Goal: Task Accomplishment & Management: Use online tool/utility

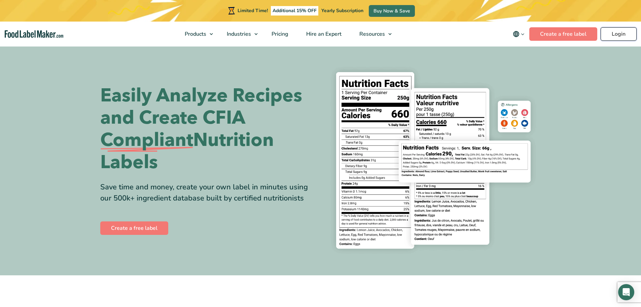
click at [618, 30] on link "Login" at bounding box center [619, 33] width 36 height 13
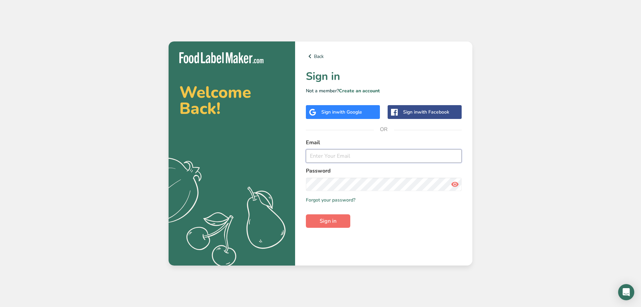
type input "[EMAIL_ADDRESS][DOMAIN_NAME]"
click at [335, 219] on span "Sign in" at bounding box center [328, 221] width 17 height 8
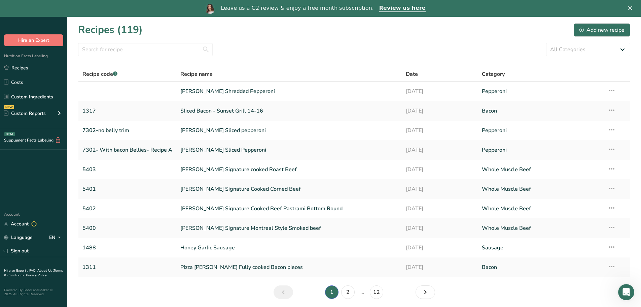
click at [635, 290] on section "Recipes (119) Add new recipe All Categories Bacon Baked Goods [GEOGRAPHIC_DATA]…" at bounding box center [354, 163] width 574 height 292
click at [630, 291] on icon "Open Intercom Messenger" at bounding box center [625, 290] width 11 height 11
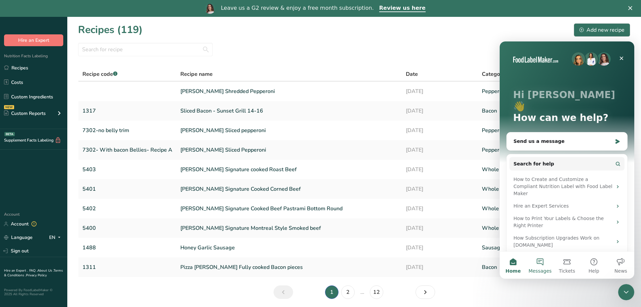
click at [541, 264] on button "Messages" at bounding box center [540, 264] width 27 height 27
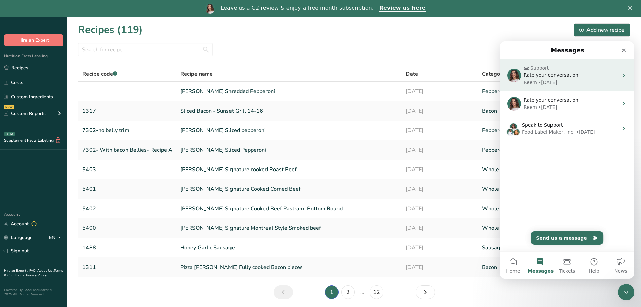
click at [560, 76] on span "Rate your conversation" at bounding box center [551, 74] width 55 height 5
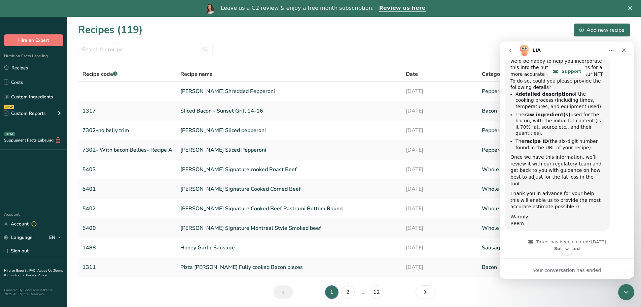
scroll to position [523, 0]
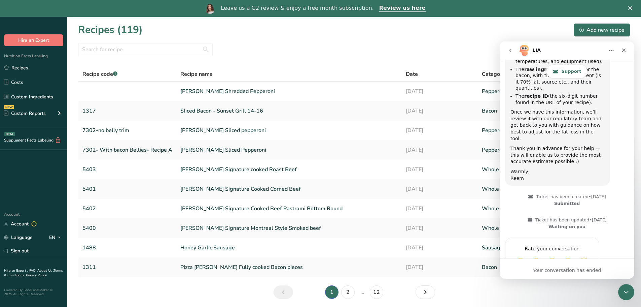
click at [555, 268] on div "Your conversation has ended" at bounding box center [567, 270] width 135 height 7
click at [568, 224] on strong "Waiting on you" at bounding box center [567, 226] width 37 height 5
click at [581, 217] on span "Ticket has been updated • [DATE]" at bounding box center [571, 219] width 71 height 5
click at [571, 194] on span "Ticket has been created • [DATE]" at bounding box center [571, 196] width 70 height 5
click at [563, 256] on span "Great" at bounding box center [568, 262] width 12 height 12
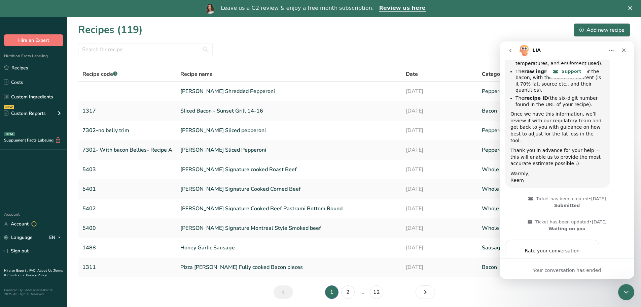
scroll to position [541, 0]
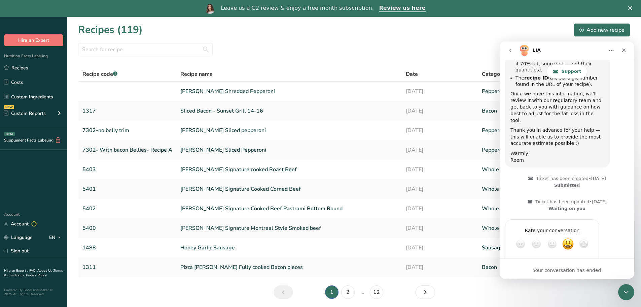
click at [568, 275] on div "Your conversation has ended" at bounding box center [567, 268] width 135 height 20
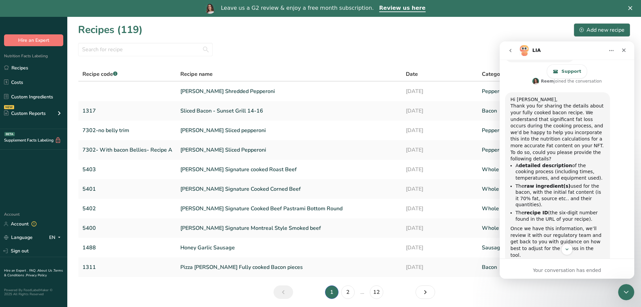
scroll to position [373, 0]
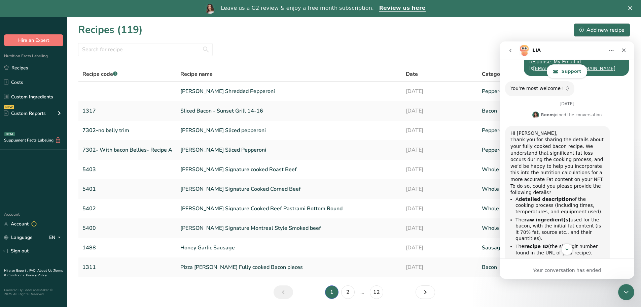
click at [558, 73] on icon "Intercom messenger" at bounding box center [555, 72] width 5 height 6
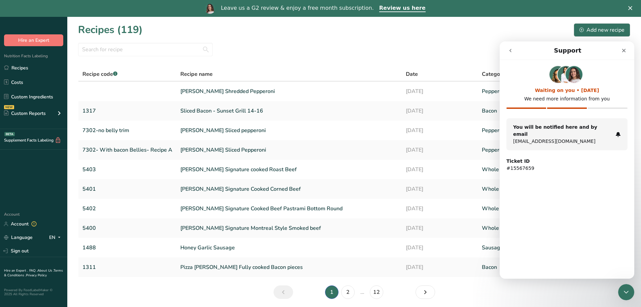
scroll to position [0, 0]
click at [565, 108] on div "Intercom messenger" at bounding box center [567, 107] width 40 height 1
click at [533, 106] on div "Waiting on you • [DATE] We need more information from you" at bounding box center [567, 91] width 121 height 53
click at [506, 54] on button "go back" at bounding box center [510, 50] width 13 height 13
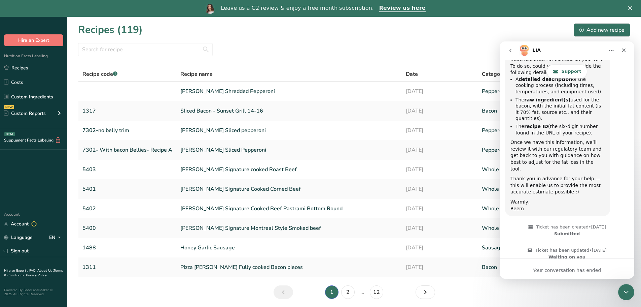
scroll to position [541, 0]
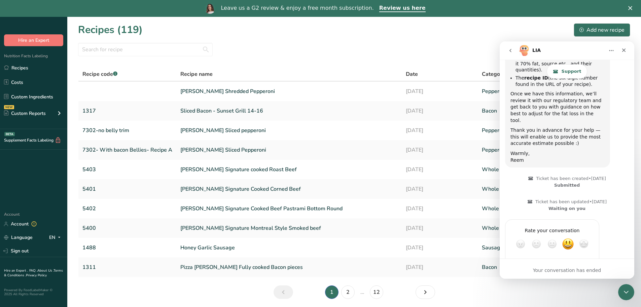
click at [567, 265] on div "Your conversation has ended" at bounding box center [567, 268] width 135 height 20
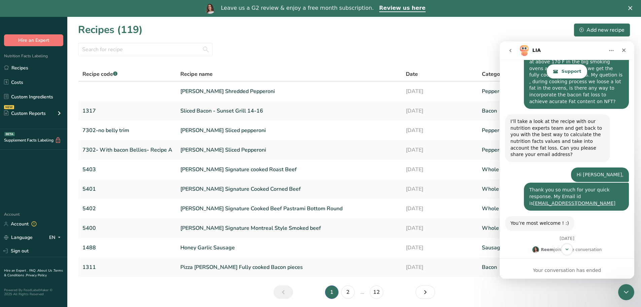
scroll to position [407, 0]
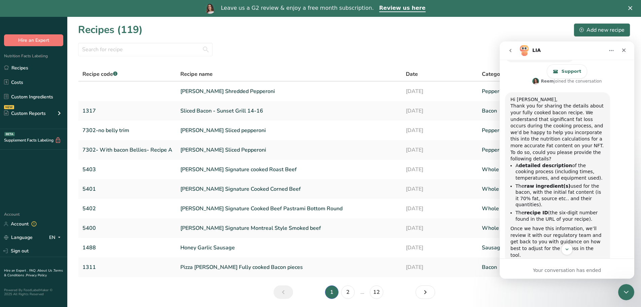
click at [512, 96] on div "Hi [PERSON_NAME]," at bounding box center [558, 99] width 94 height 7
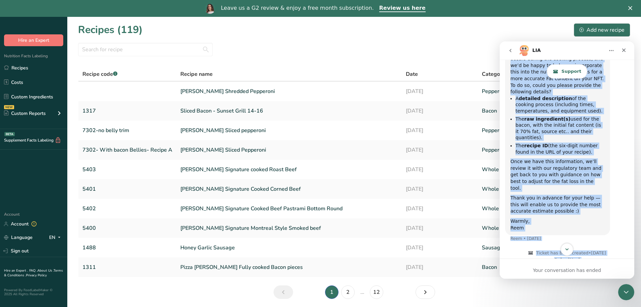
scroll to position [495, 0]
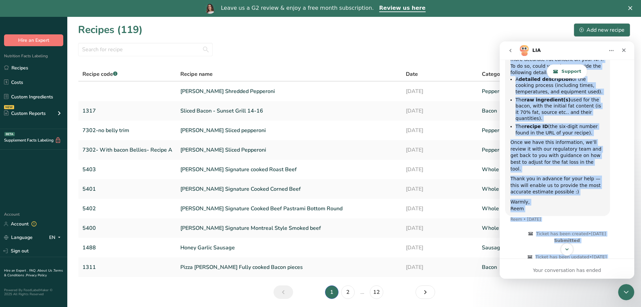
drag, startPoint x: 511, startPoint y: 80, endPoint x: 568, endPoint y: 254, distance: 182.9
click at [568, 254] on div "Support Ask us anything, or share your feedback. [DATE] Hi, ​ How can we help y…" at bounding box center [567, 159] width 135 height 199
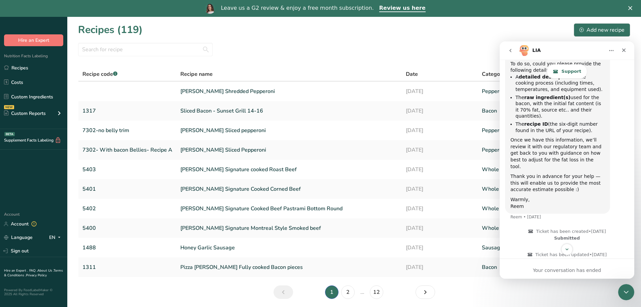
click at [565, 277] on div "Your conversation has ended" at bounding box center [567, 268] width 135 height 20
click at [566, 266] on div "Your conversation has ended" at bounding box center [567, 268] width 135 height 20
click at [566, 247] on icon "Scroll to bottom" at bounding box center [567, 249] width 6 height 6
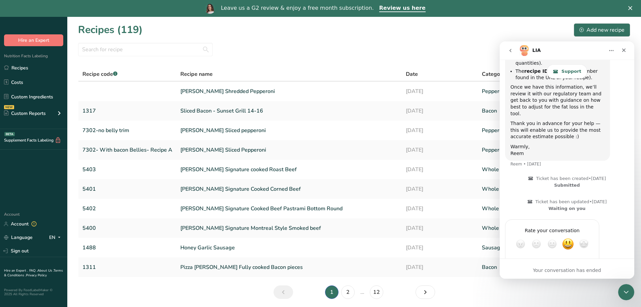
click at [550, 261] on textarea "Tell us more…" at bounding box center [546, 268] width 70 height 14
click at [610, 50] on icon "Home" at bounding box center [612, 50] width 4 height 1
click at [598, 68] on div "Expand window" at bounding box center [594, 67] width 48 height 7
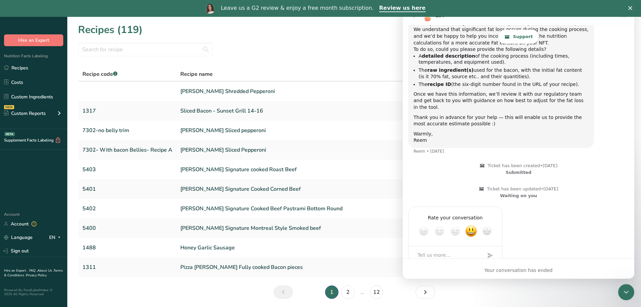
click at [502, 269] on div "Your conversation has ended" at bounding box center [519, 270] width 232 height 7
click at [516, 193] on strong "Waiting on you" at bounding box center [518, 195] width 37 height 5
drag, startPoint x: 520, startPoint y: 150, endPoint x: 537, endPoint y: 148, distance: 16.6
click at [537, 163] on span "Ticket has been created • [DATE] Submitted" at bounding box center [519, 169] width 78 height 12
click at [566, 160] on p "Ticket has been created • [DATE] Submitted" at bounding box center [518, 169] width 221 height 18
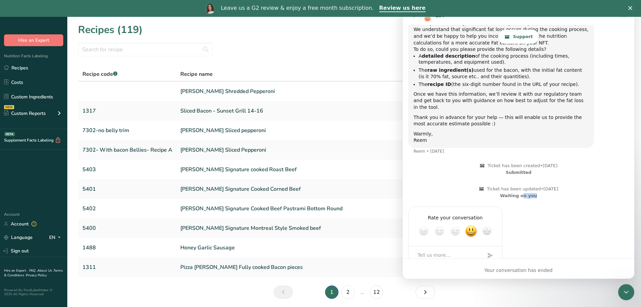
drag, startPoint x: 522, startPoint y: 175, endPoint x: 540, endPoint y: 172, distance: 17.8
click at [540, 186] on span "Ticket has been updated • [DATE] Waiting on you" at bounding box center [518, 192] width 79 height 12
drag, startPoint x: 491, startPoint y: 169, endPoint x: 484, endPoint y: 169, distance: 6.7
click at [490, 186] on span "Ticket has been updated • [DATE]" at bounding box center [522, 188] width 71 height 5
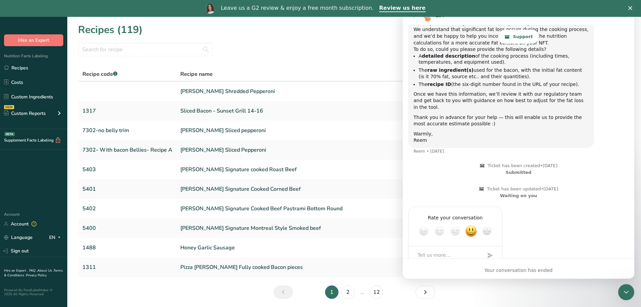
click at [484, 187] on icon "Reem says…" at bounding box center [481, 188] width 5 height 3
click at [433, 273] on div "Your conversation has ended" at bounding box center [519, 270] width 232 height 7
click at [500, 268] on div "Your conversation has ended" at bounding box center [519, 270] width 232 height 7
click at [509, 268] on div "Your conversation has ended" at bounding box center [519, 270] width 232 height 7
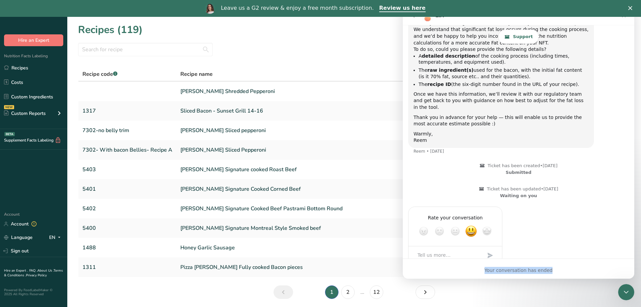
click at [509, 268] on div "Your conversation has ended" at bounding box center [519, 270] width 232 height 7
click at [439, 247] on div "Rate your conversation Terrible Bad OK Great Amazing" at bounding box center [518, 239] width 221 height 66
click at [485, 270] on div "Your conversation has ended" at bounding box center [519, 270] width 232 height 7
click at [456, 246] on div "LIA says…" at bounding box center [456, 255] width 94 height 18
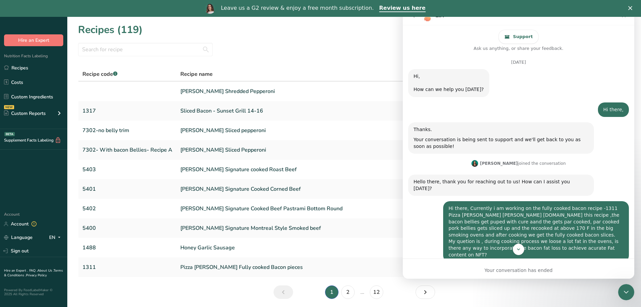
scroll to position [0, 0]
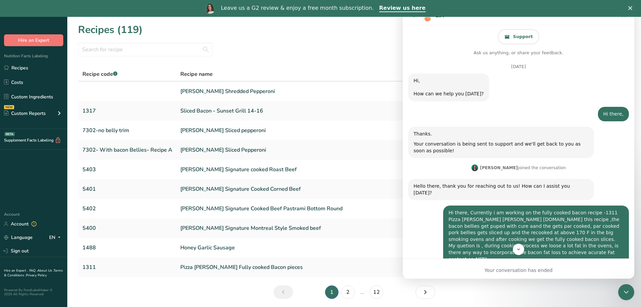
click at [517, 36] on span "Support" at bounding box center [523, 36] width 20 height 5
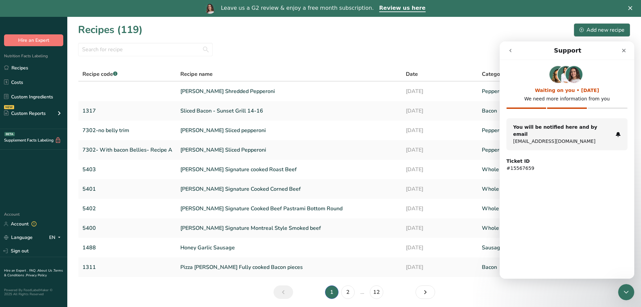
click at [520, 165] on p "#15567659" at bounding box center [567, 168] width 121 height 7
click at [604, 117] on div "Waiting on you • [DATE] We need more information from you" at bounding box center [567, 91] width 121 height 53
click at [600, 100] on p "We need more information from you" at bounding box center [567, 98] width 121 height 7
click at [542, 273] on div "Waiting on you • [DATE] We need more information from you You will be notified …" at bounding box center [567, 169] width 135 height 218
click at [536, 126] on strong "You will be notified here and by email" at bounding box center [555, 130] width 84 height 12
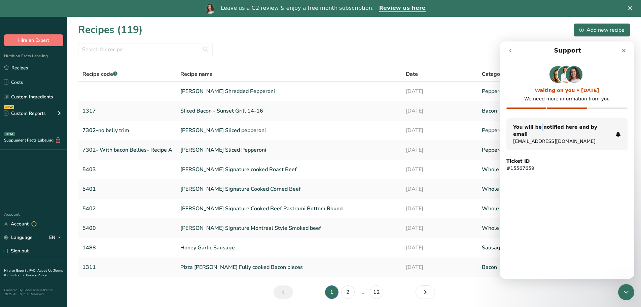
click at [536, 126] on strong "You will be notified here and by email" at bounding box center [555, 130] width 84 height 12
click at [611, 101] on p "We need more information from you" at bounding box center [567, 98] width 121 height 7
click at [512, 49] on icon "go back" at bounding box center [510, 50] width 5 height 5
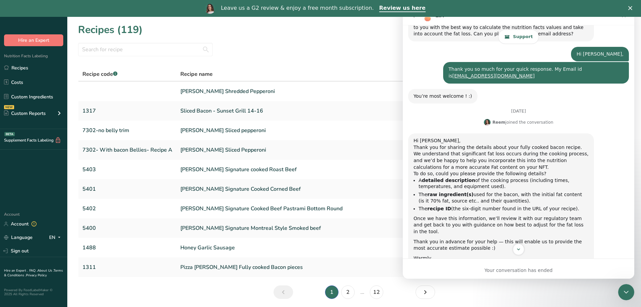
scroll to position [275, 0]
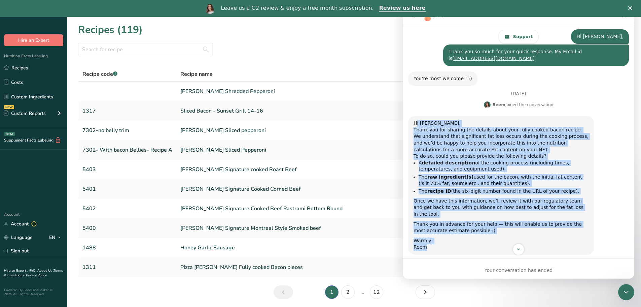
drag, startPoint x: 415, startPoint y: 109, endPoint x: 432, endPoint y: 157, distance: 50.9
click at [478, 224] on div "Hi [PERSON_NAME], Thank you for sharing the details about your fully cooked bac…" at bounding box center [501, 185] width 175 height 131
drag, startPoint x: 414, startPoint y: 110, endPoint x: 481, endPoint y: 226, distance: 134.3
click at [481, 226] on div "Hi [PERSON_NAME], Thank you for sharing the details about your fully cooked bac…" at bounding box center [501, 185] width 175 height 131
copy div "Hi [PERSON_NAME], Thank you for sharing the details about your fully cooked bac…"
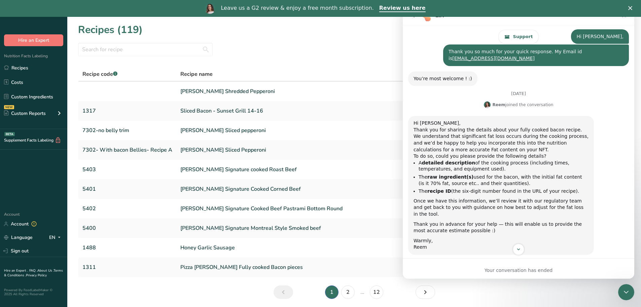
click at [508, 270] on div "Your conversation has ended" at bounding box center [519, 270] width 232 height 7
click at [512, 32] on link "Support" at bounding box center [518, 37] width 40 height 14
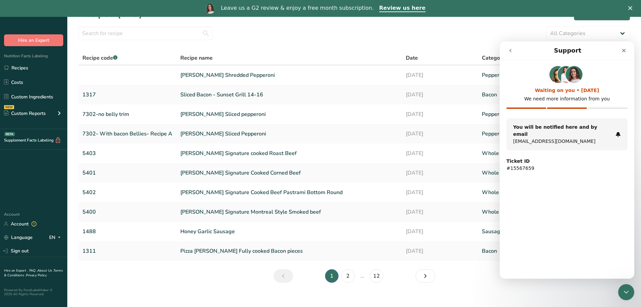
scroll to position [24, 0]
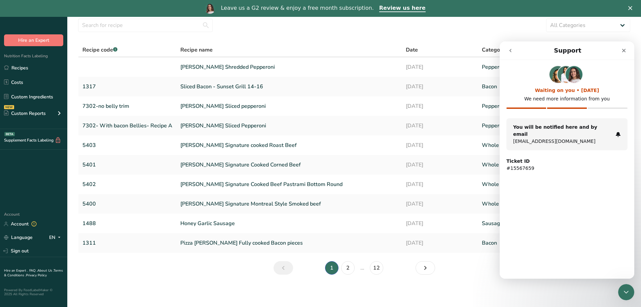
drag, startPoint x: 572, startPoint y: 105, endPoint x: 537, endPoint y: 60, distance: 56.6
click at [572, 105] on div "Waiting on you • [DATE] We need more information from you" at bounding box center [567, 91] width 121 height 53
click at [506, 48] on button "go back" at bounding box center [510, 50] width 13 height 13
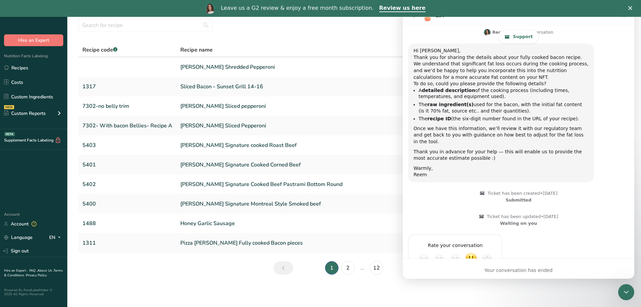
scroll to position [376, 0]
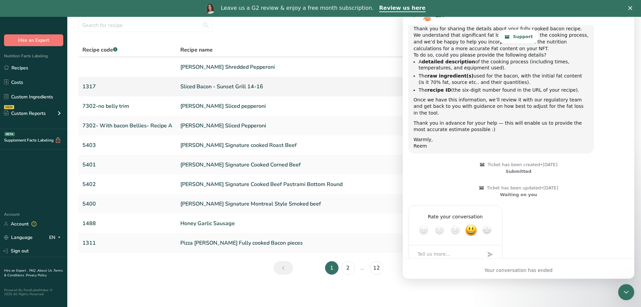
click at [252, 80] on link "Sliced Bacon - Sunset Grill 14-16" at bounding box center [288, 86] width 217 height 14
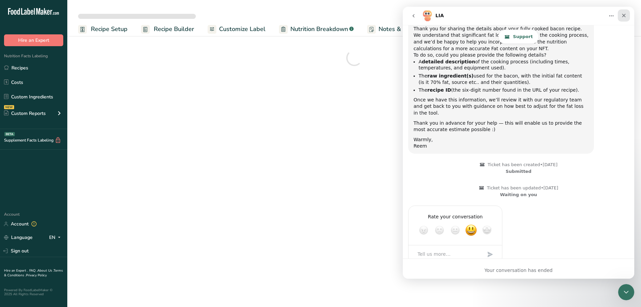
click at [622, 12] on div "Close" at bounding box center [624, 15] width 12 height 12
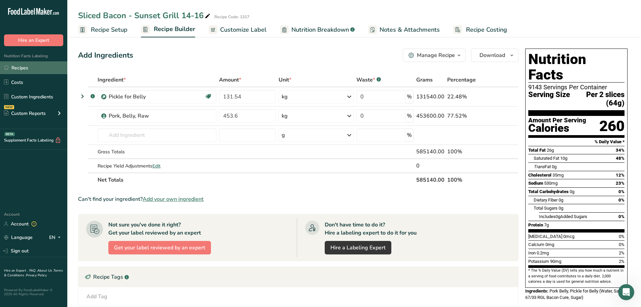
scroll to position [376, 0]
click at [26, 67] on link "Recipes" at bounding box center [33, 67] width 67 height 13
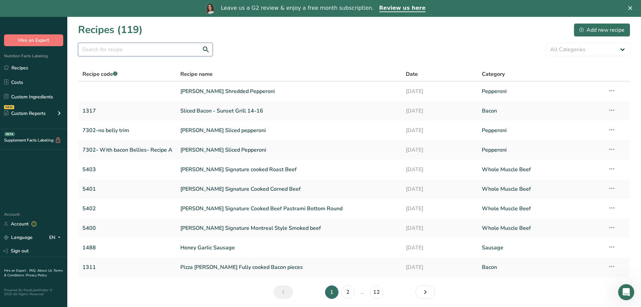
click at [177, 49] on input "text" at bounding box center [145, 49] width 135 height 13
click at [191, 268] on link "Pizza [PERSON_NAME] Fully cooked Bacon pieces" at bounding box center [288, 267] width 217 height 14
click at [611, 264] on icon at bounding box center [612, 266] width 8 height 12
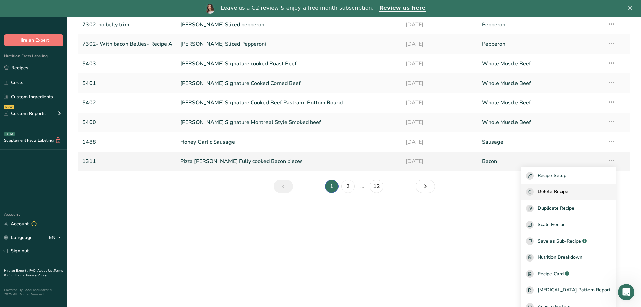
scroll to position [24, 0]
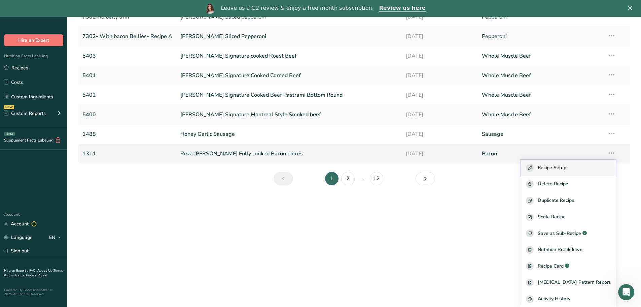
click at [583, 169] on div "Recipe Setup" at bounding box center [568, 168] width 84 height 8
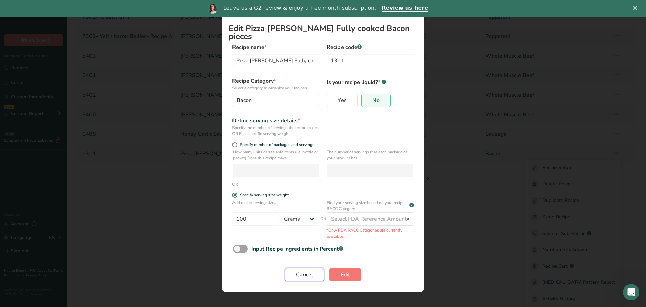
click at [299, 271] on span "Cancel" at bounding box center [304, 274] width 17 height 8
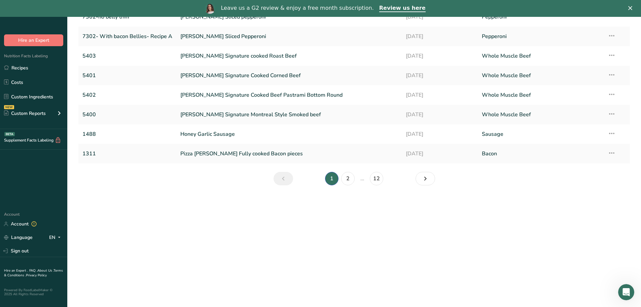
scroll to position [0, 0]
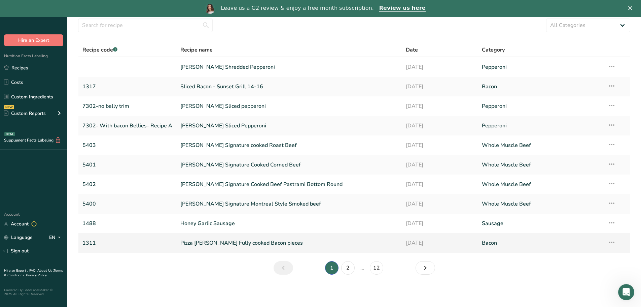
click at [613, 241] on icon at bounding box center [612, 242] width 8 height 12
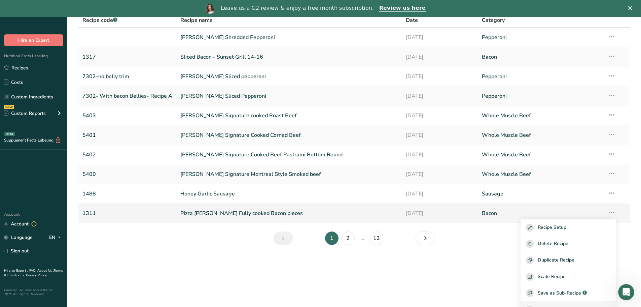
scroll to position [89, 0]
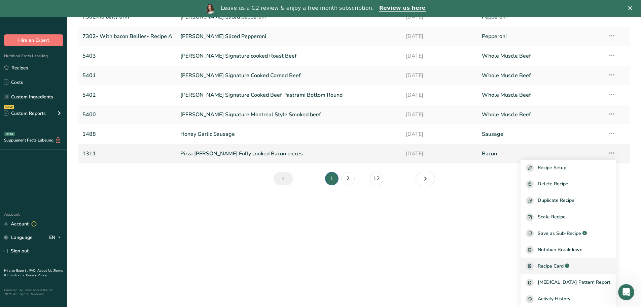
click at [556, 265] on span "Recipe Card" at bounding box center [551, 265] width 26 height 7
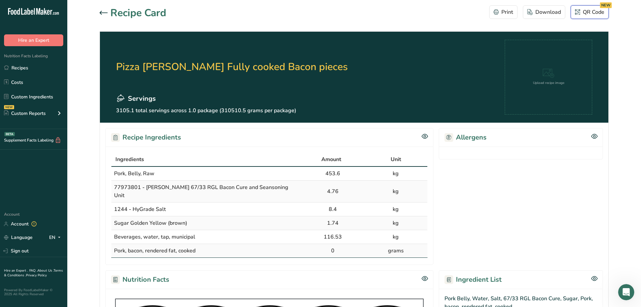
click at [588, 8] on button "QR Code NEW" at bounding box center [590, 11] width 38 height 13
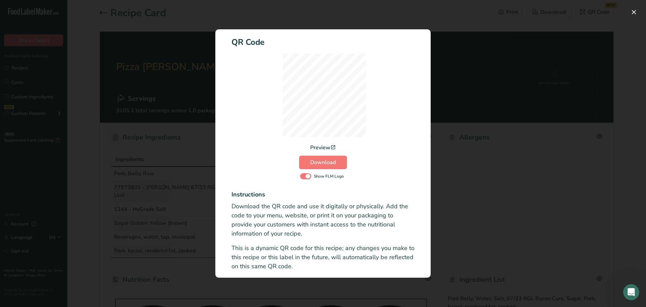
click at [332, 146] on icon "Activity Log Modal" at bounding box center [333, 147] width 5 height 8
click at [174, 151] on div "Activity Log Modal" at bounding box center [323, 153] width 646 height 307
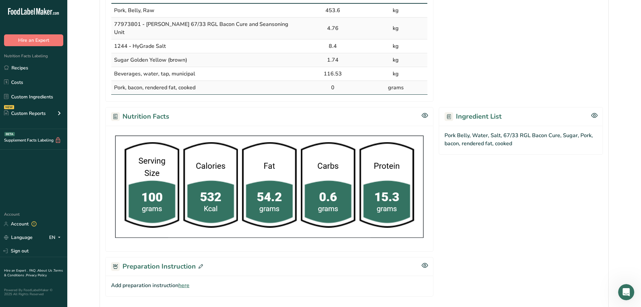
scroll to position [218, 0]
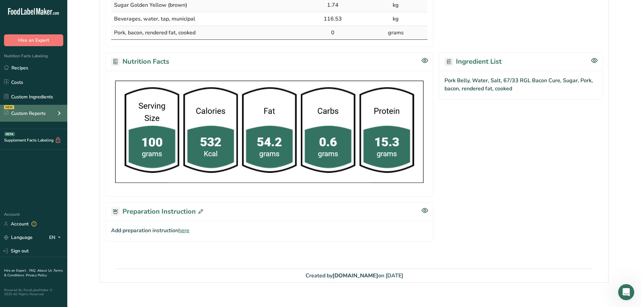
click at [45, 110] on div "Custom Reports" at bounding box center [25, 113] width 42 height 7
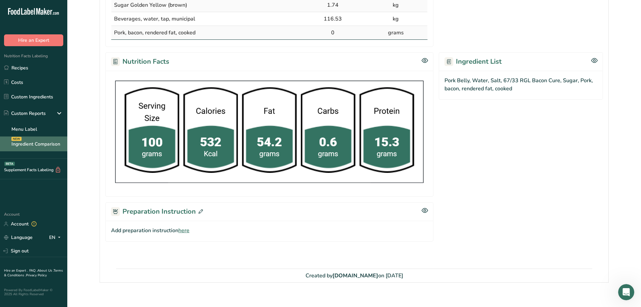
click at [34, 143] on link "Ingredient Comparison NEW" at bounding box center [33, 143] width 67 height 15
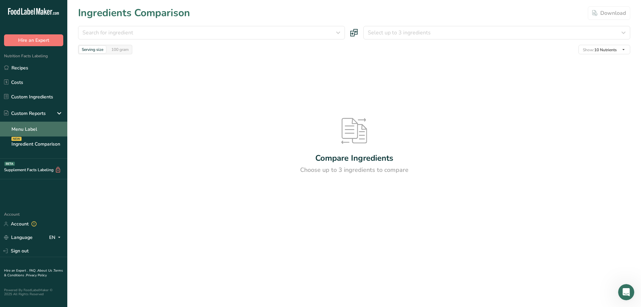
click at [35, 130] on link "Menu Label" at bounding box center [33, 129] width 67 height 15
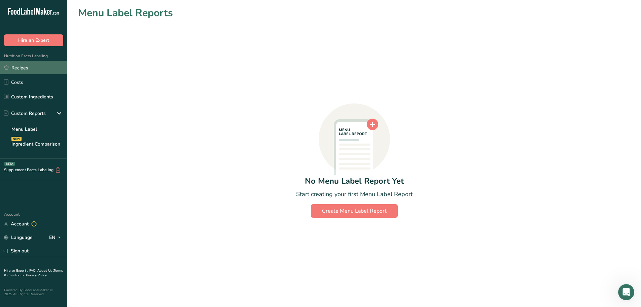
click at [29, 66] on link "Recipes" at bounding box center [33, 67] width 67 height 13
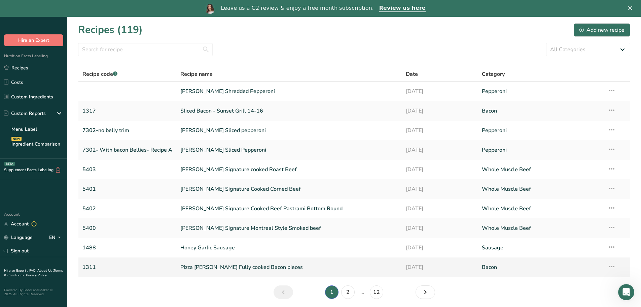
drag, startPoint x: 109, startPoint y: 266, endPoint x: 113, endPoint y: 265, distance: 3.8
click at [109, 266] on link "1311" at bounding box center [127, 267] width 90 height 14
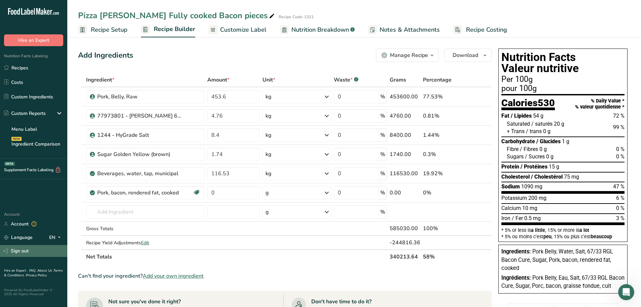
drag, startPoint x: 28, startPoint y: 251, endPoint x: 31, endPoint y: 246, distance: 6.2
click at [28, 251] on link "Sign out" at bounding box center [33, 251] width 67 height 12
